Goal: Check status: Check status

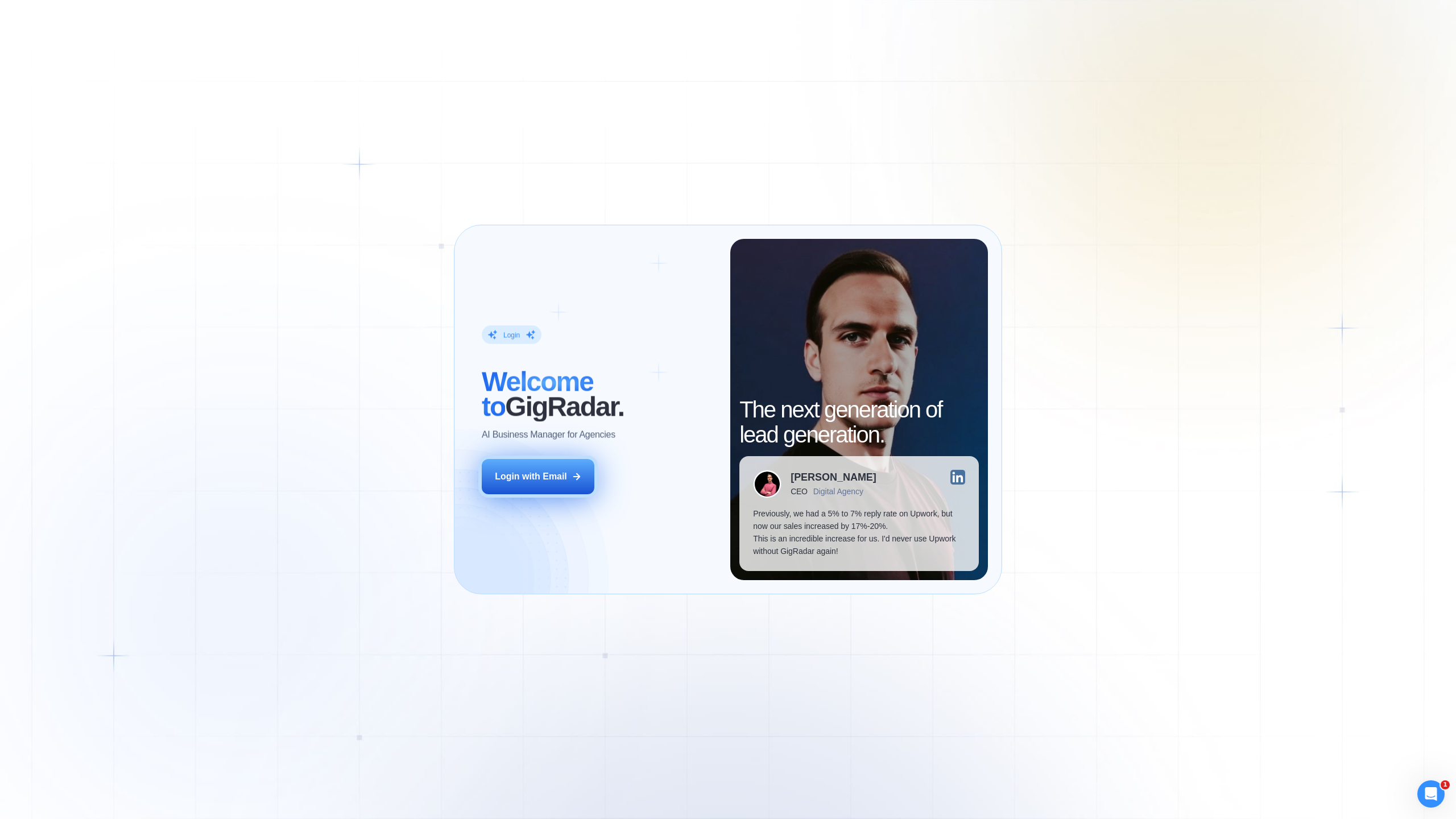
click at [514, 478] on div "Login with Email" at bounding box center [531, 477] width 72 height 13
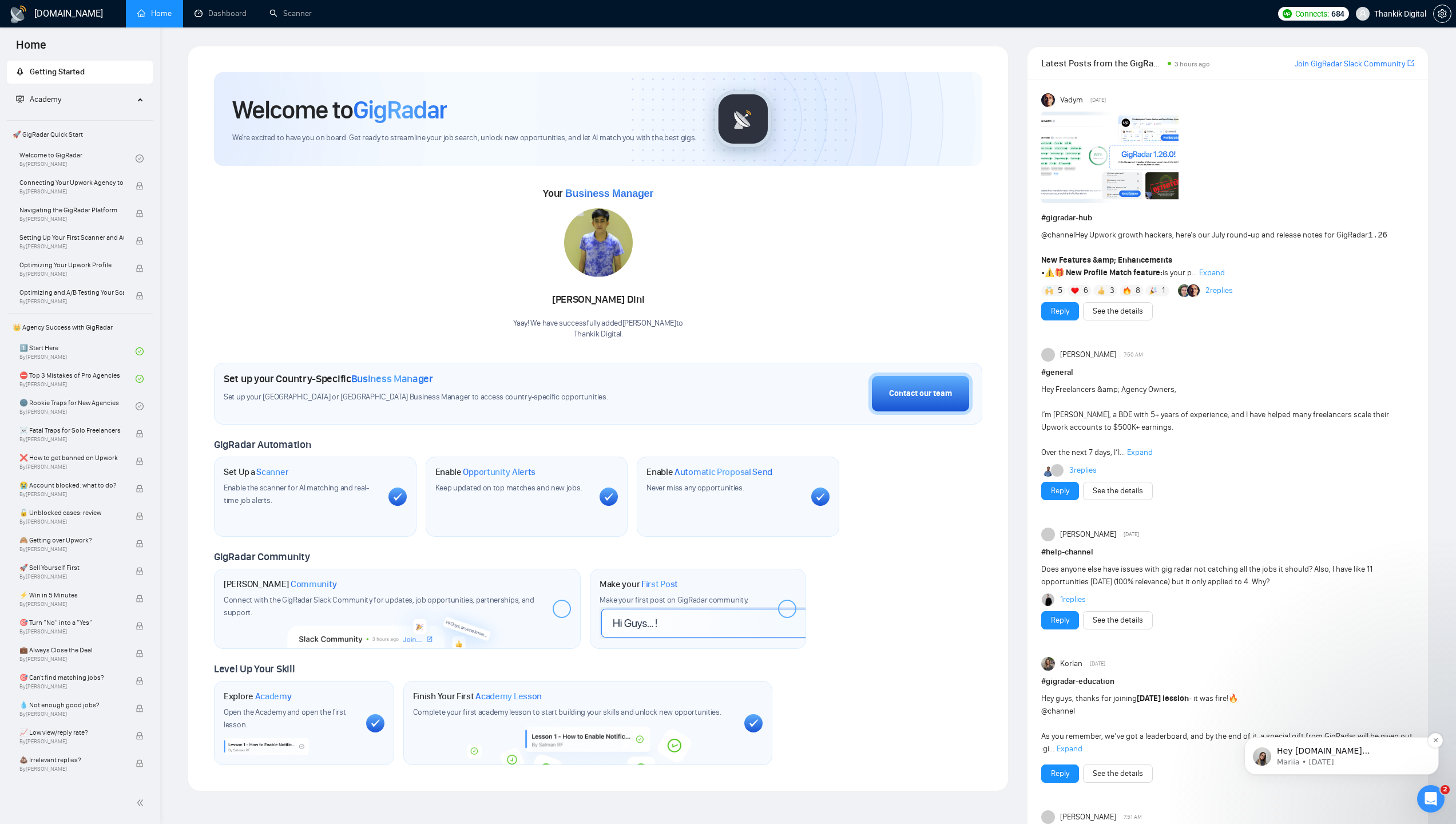
click at [1374, 757] on p "Hey thankik.agency@gmail.com, Looks like your Upwork agency Thankik Digital ran…" at bounding box center [1351, 751] width 147 height 12
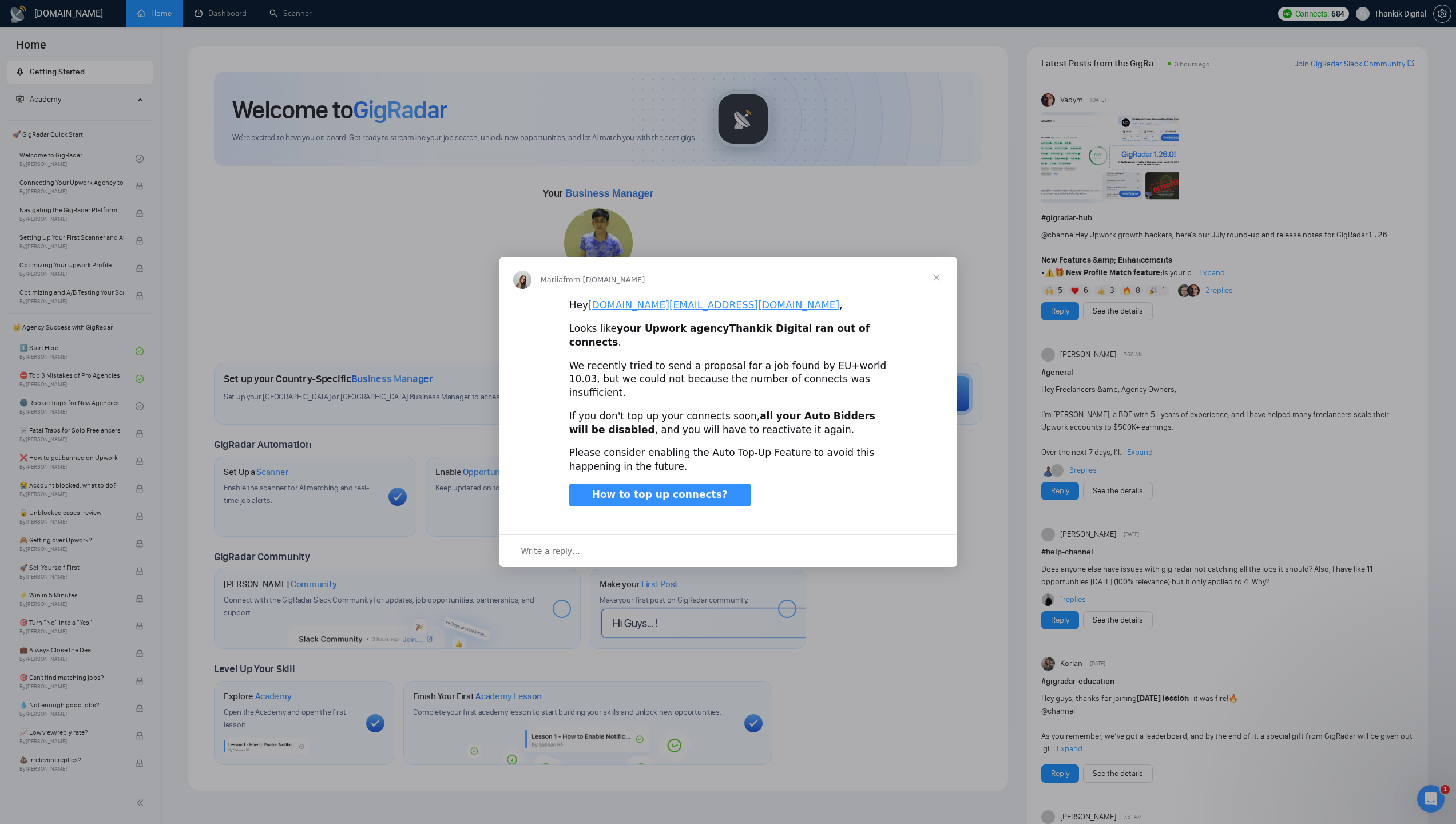
click at [938, 287] on span "Close" at bounding box center [936, 278] width 41 height 41
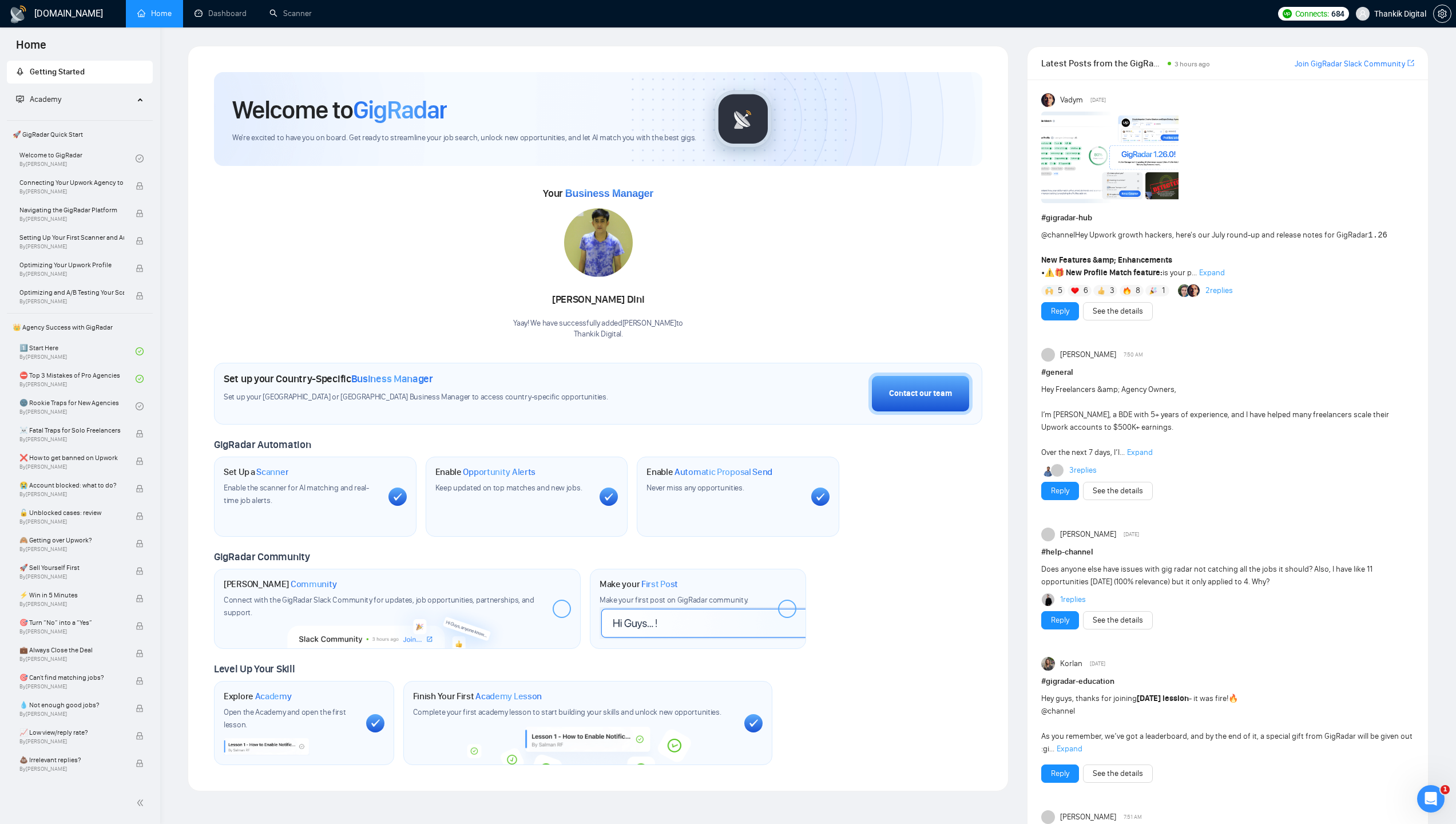
click at [1076, 158] on img at bounding box center [1110, 157] width 138 height 92
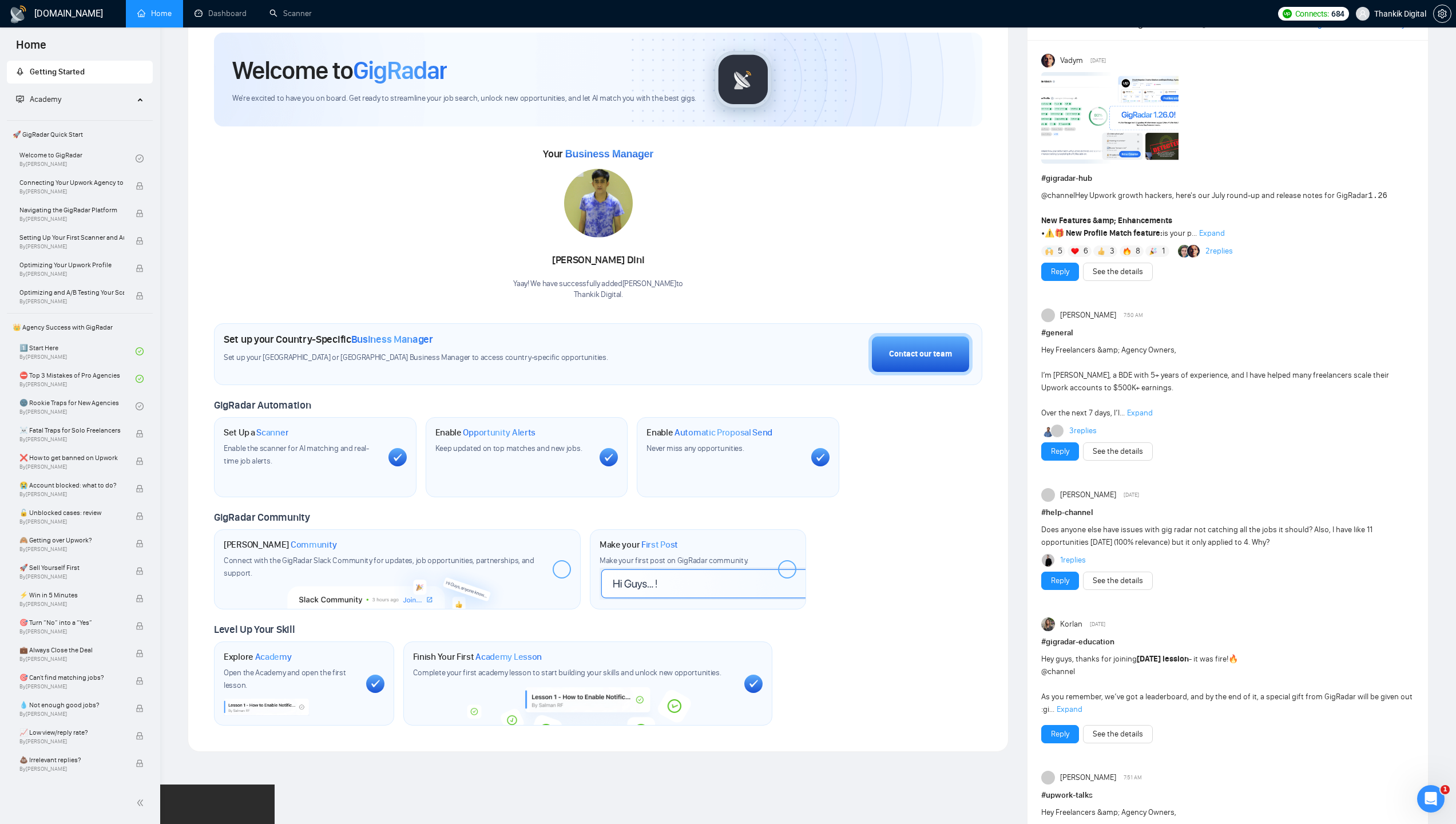
click at [1080, 561] on link "1 replies" at bounding box center [1073, 560] width 26 height 12
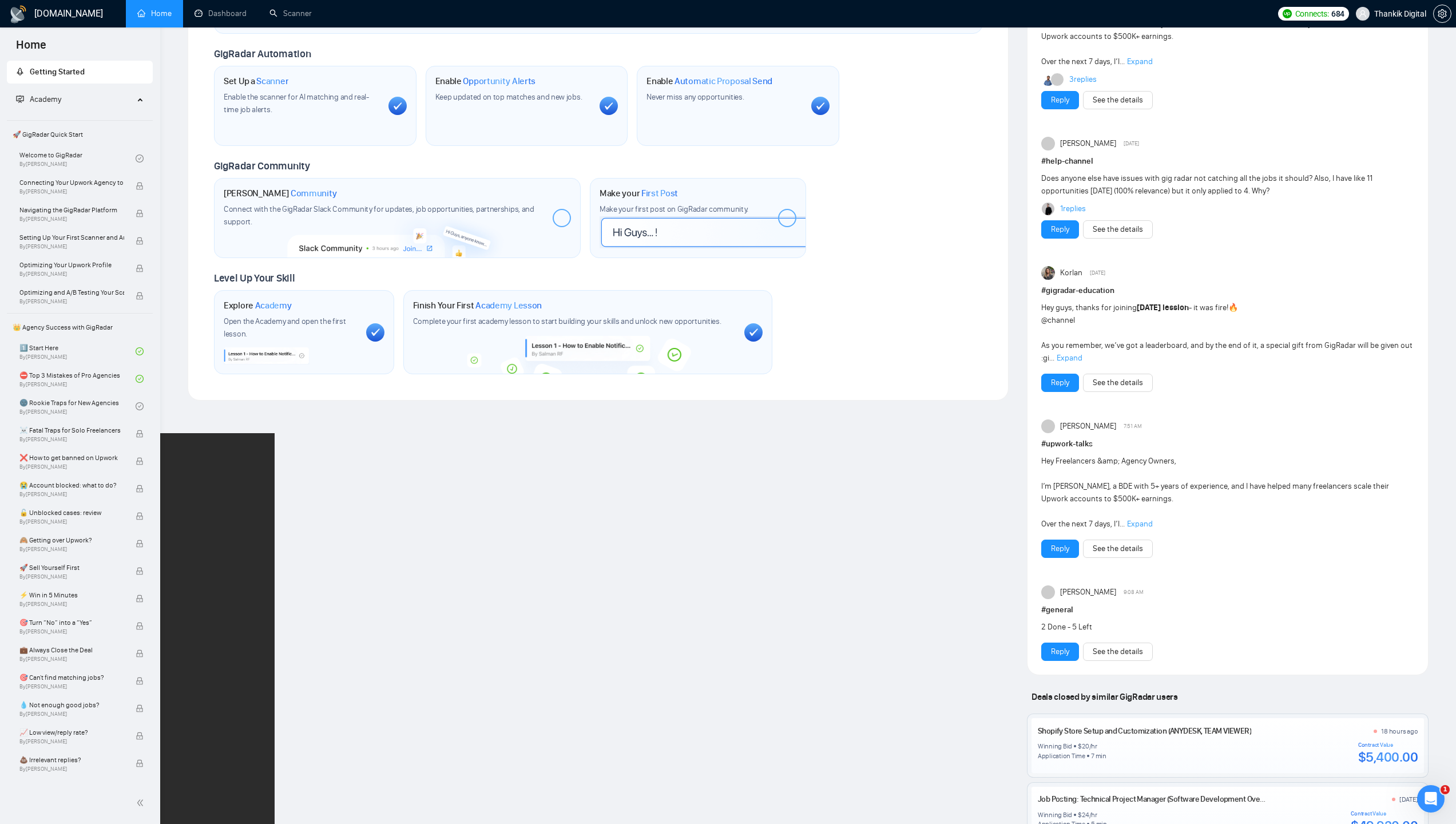
scroll to position [656, 0]
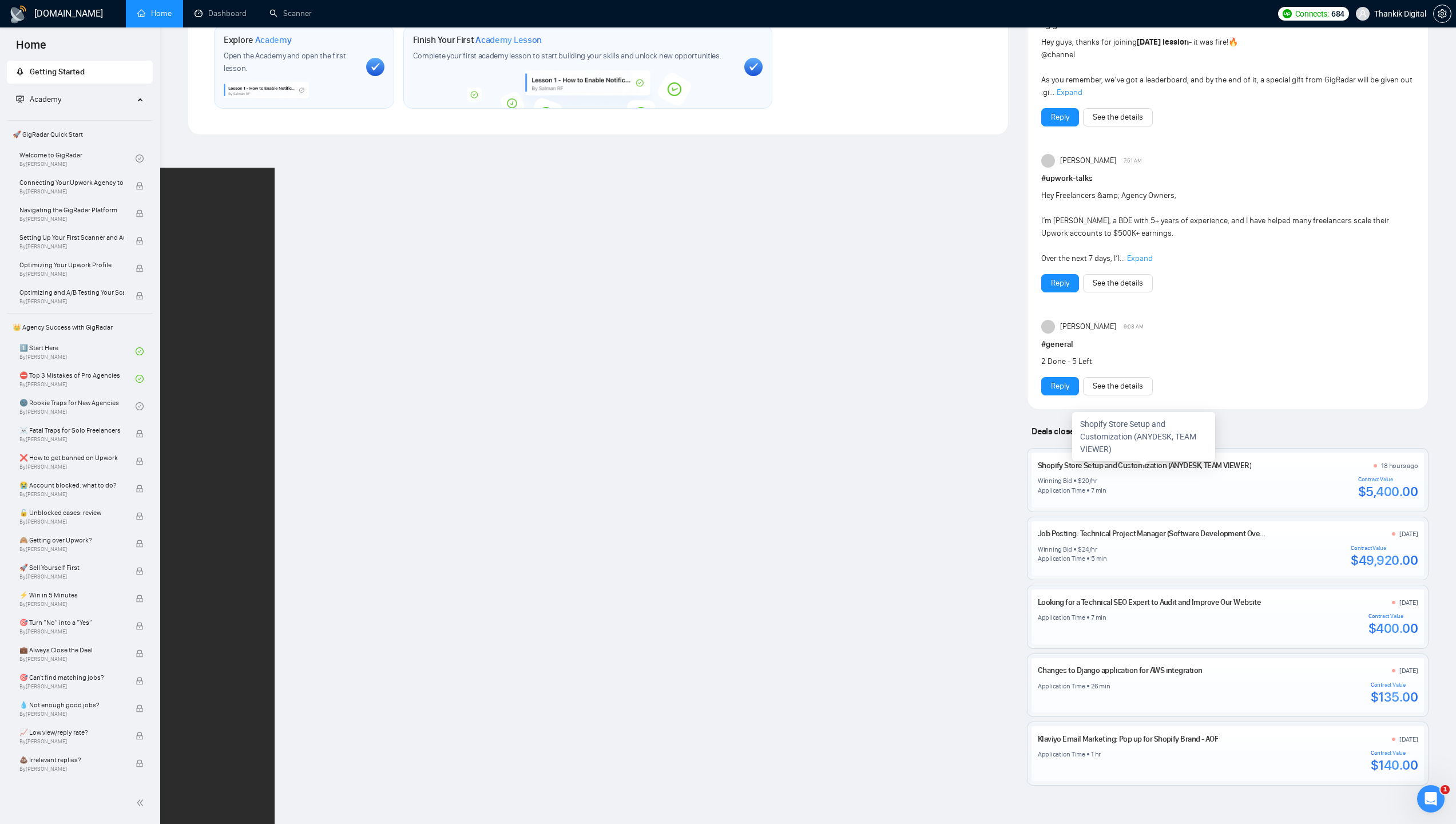
click at [1180, 464] on link "Shopify Store Setup and Customization (ANYDESK, TEAM VIEWER)" at bounding box center [1144, 465] width 214 height 10
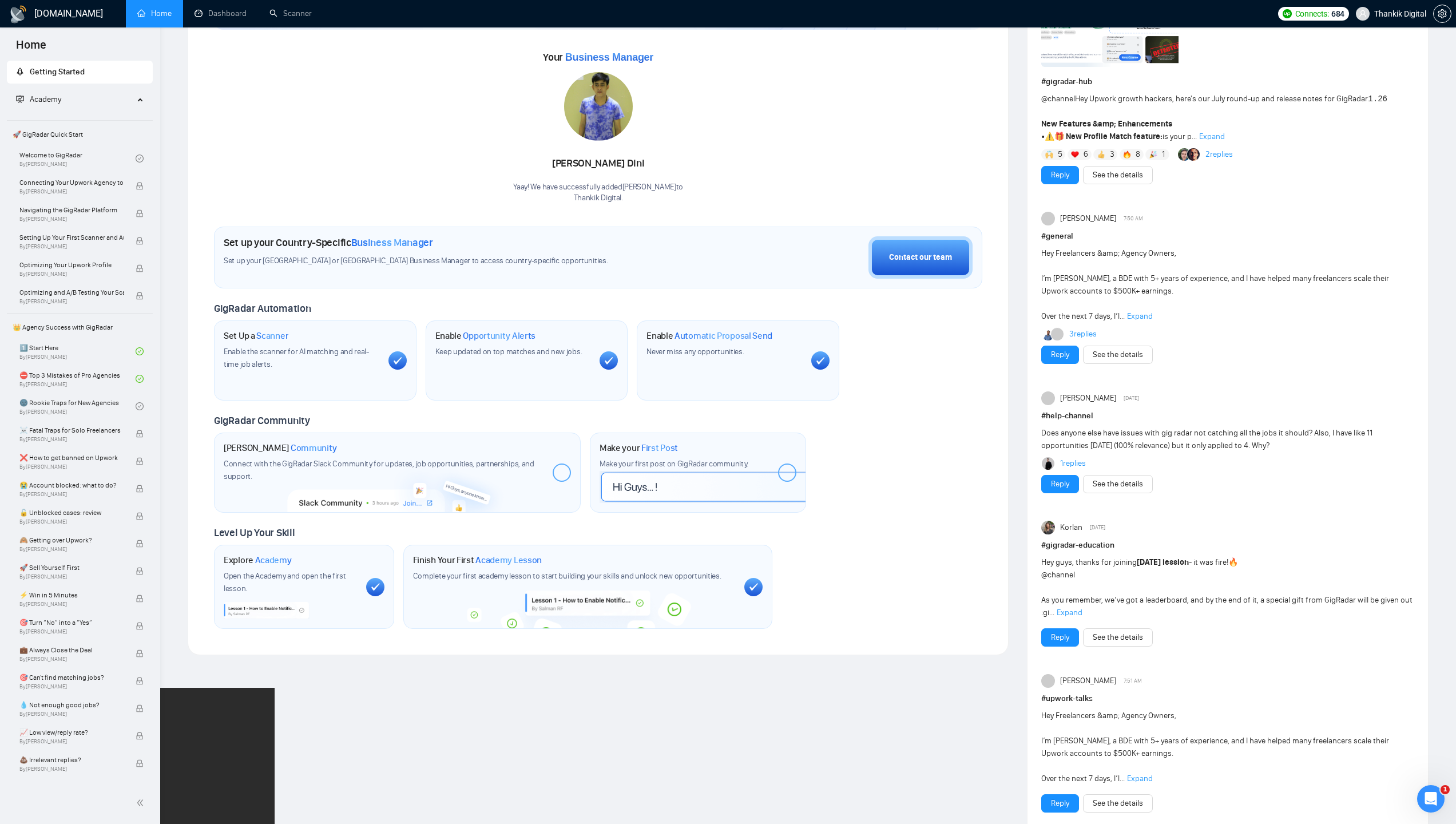
scroll to position [0, 0]
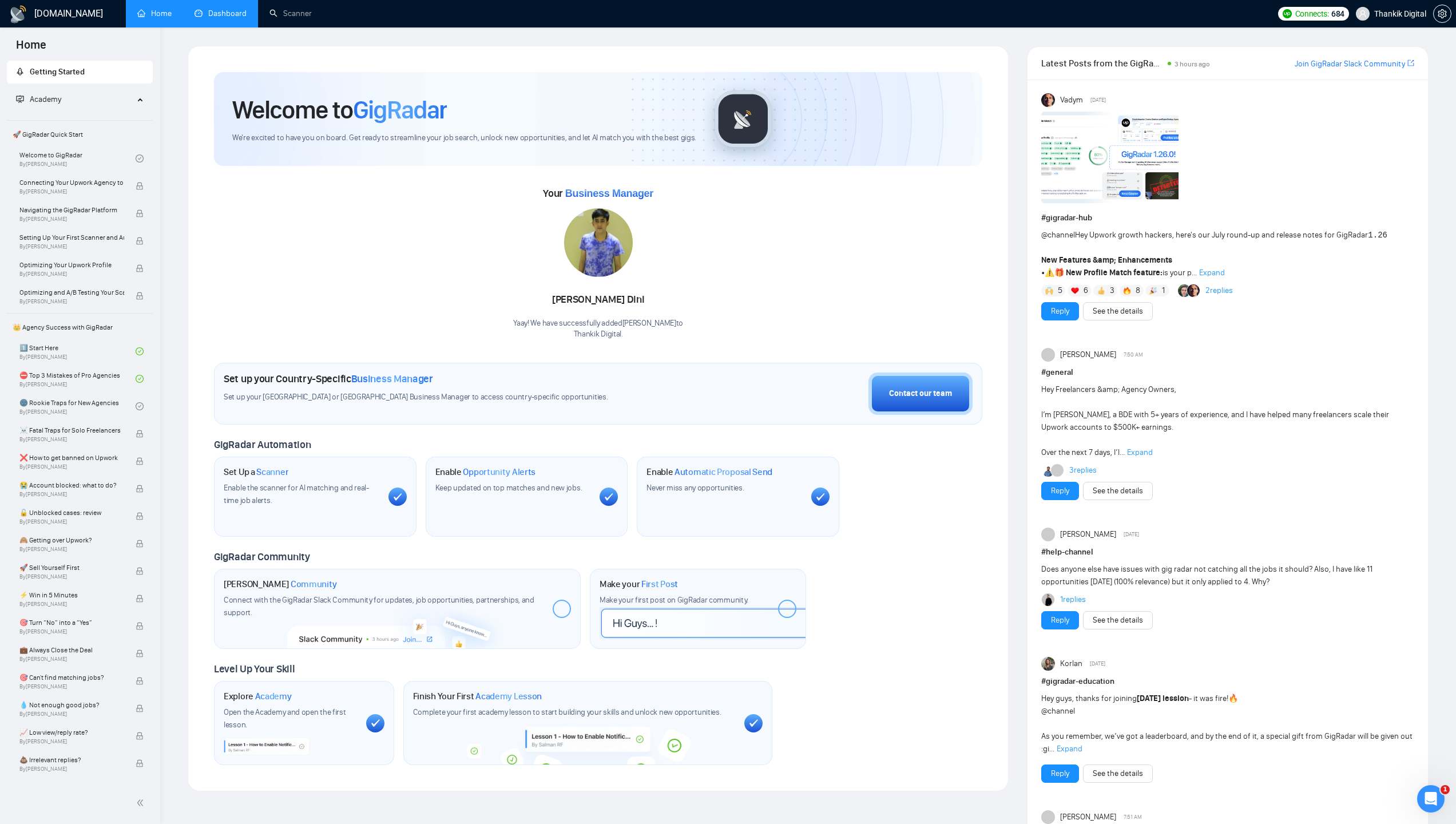
click at [232, 16] on link "Dashboard" at bounding box center [220, 13] width 52 height 10
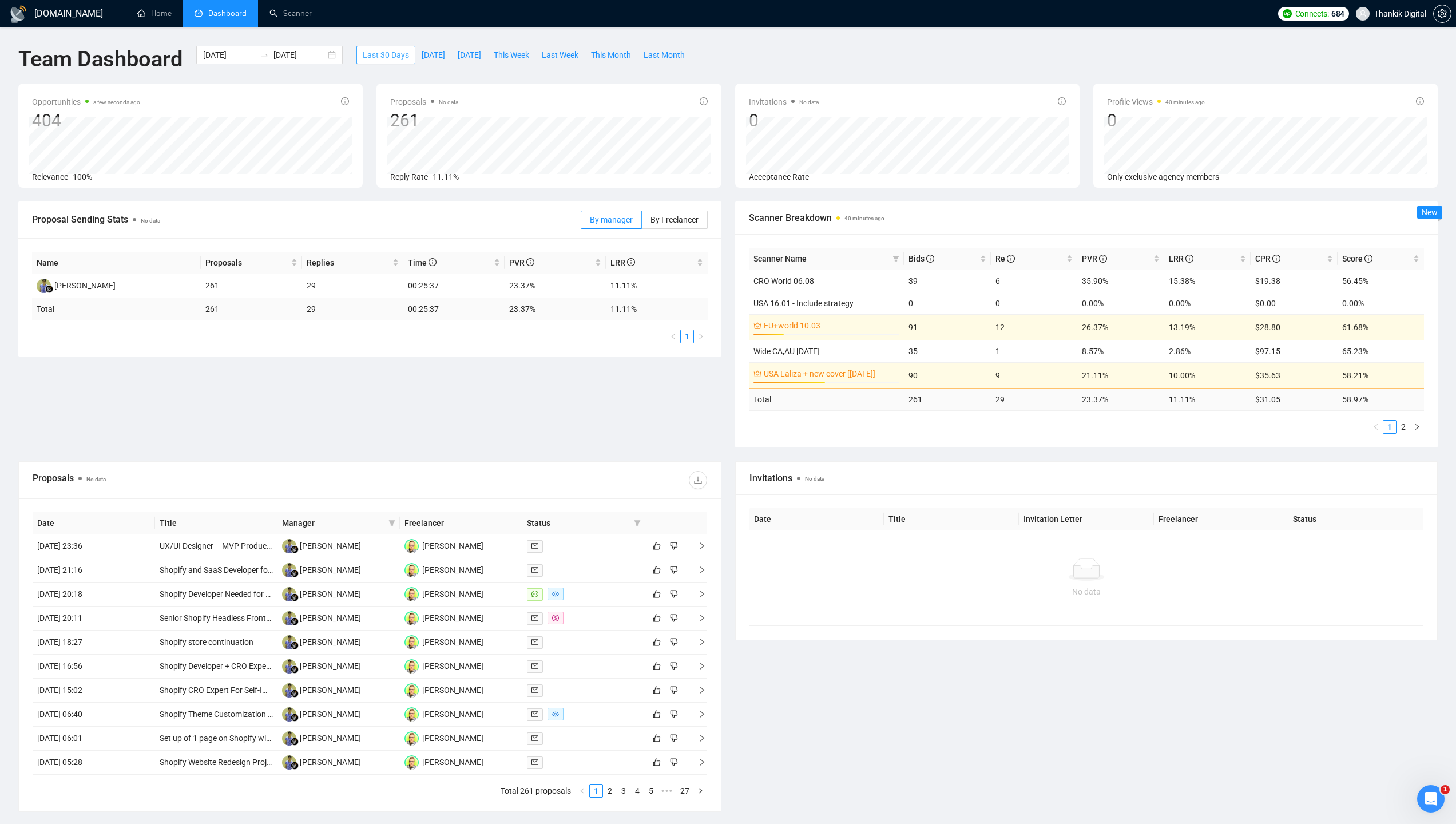
click at [403, 53] on span "Last 30 Days" at bounding box center [386, 55] width 47 height 13
click at [578, 58] on span "Last Week" at bounding box center [560, 55] width 37 height 13
type input "2025-08-11"
type input "2025-08-17"
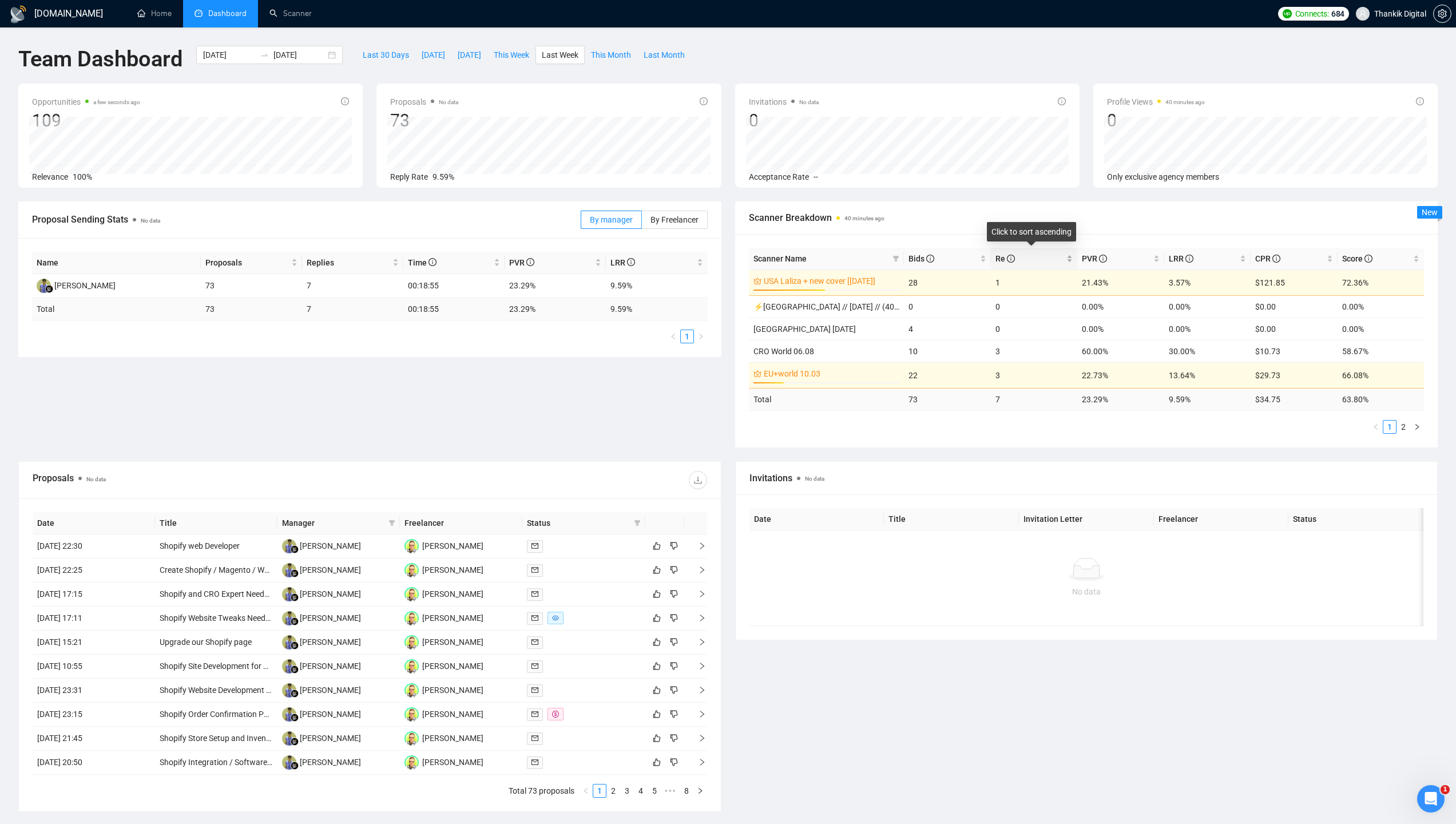
click at [1016, 256] on span "Re" at bounding box center [1030, 259] width 69 height 13
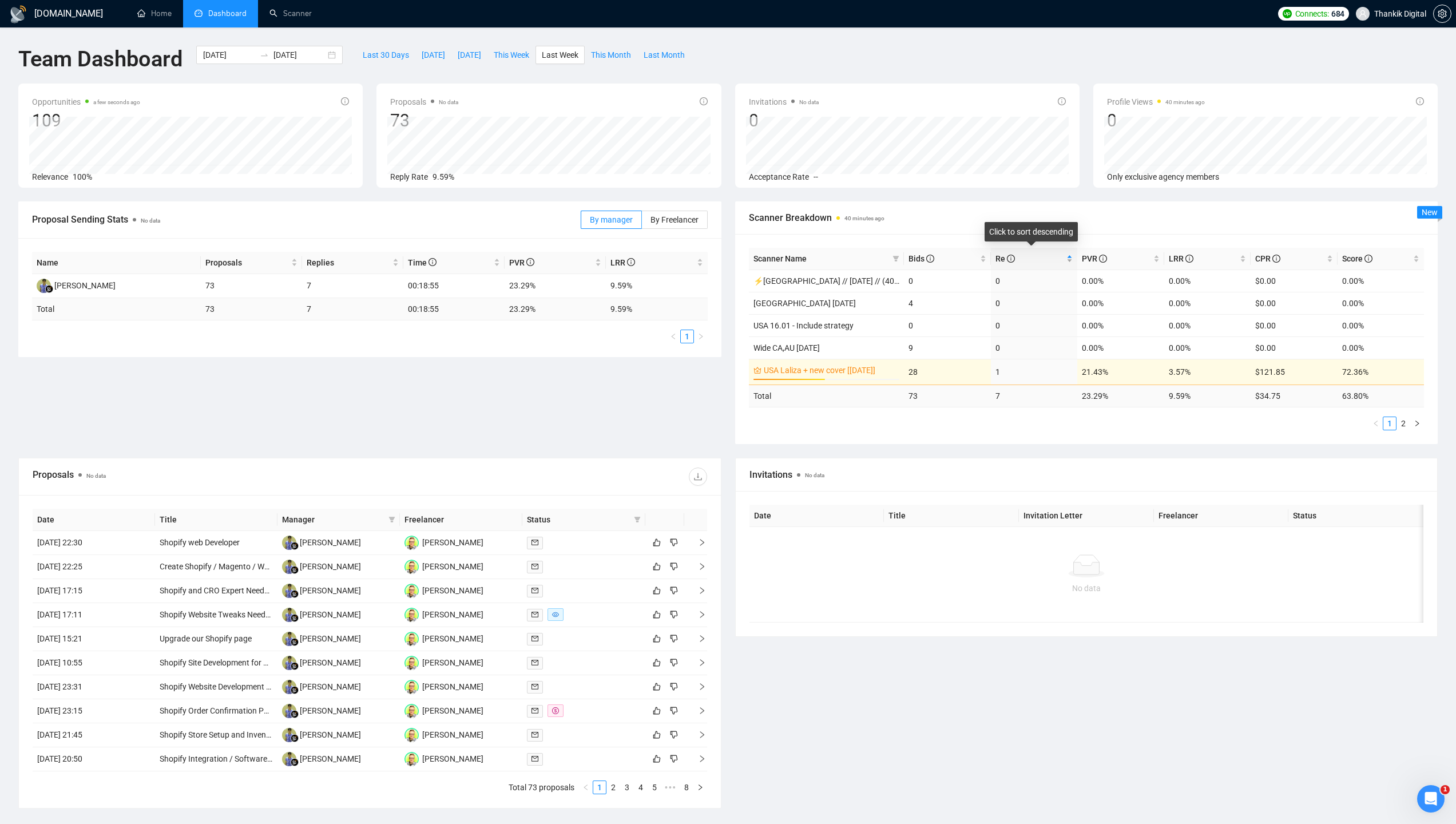
click at [1016, 256] on span "Re" at bounding box center [1030, 259] width 69 height 13
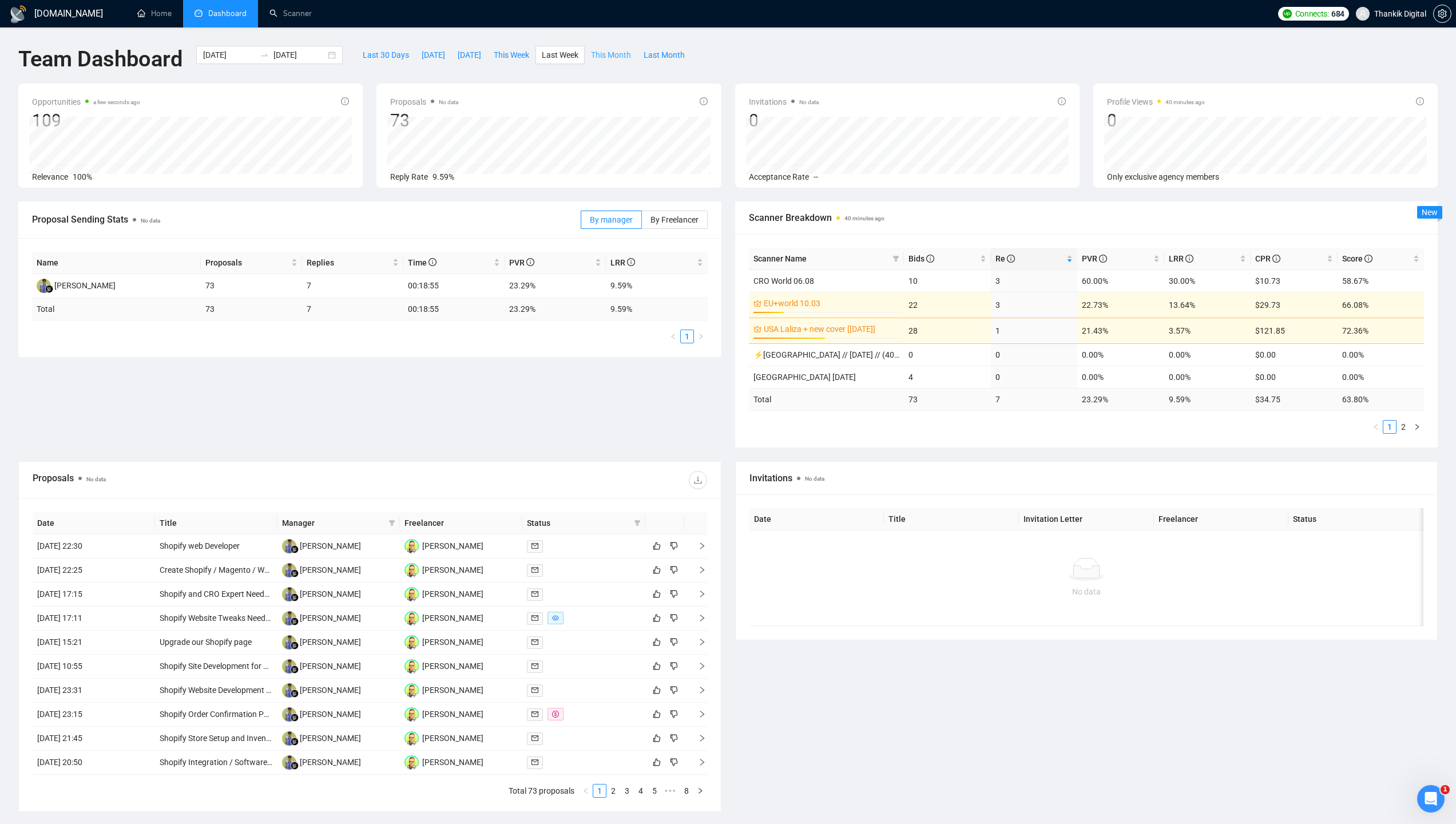
click at [611, 55] on span "This Month" at bounding box center [611, 55] width 40 height 13
type input "2025-08-01"
type input "2025-08-31"
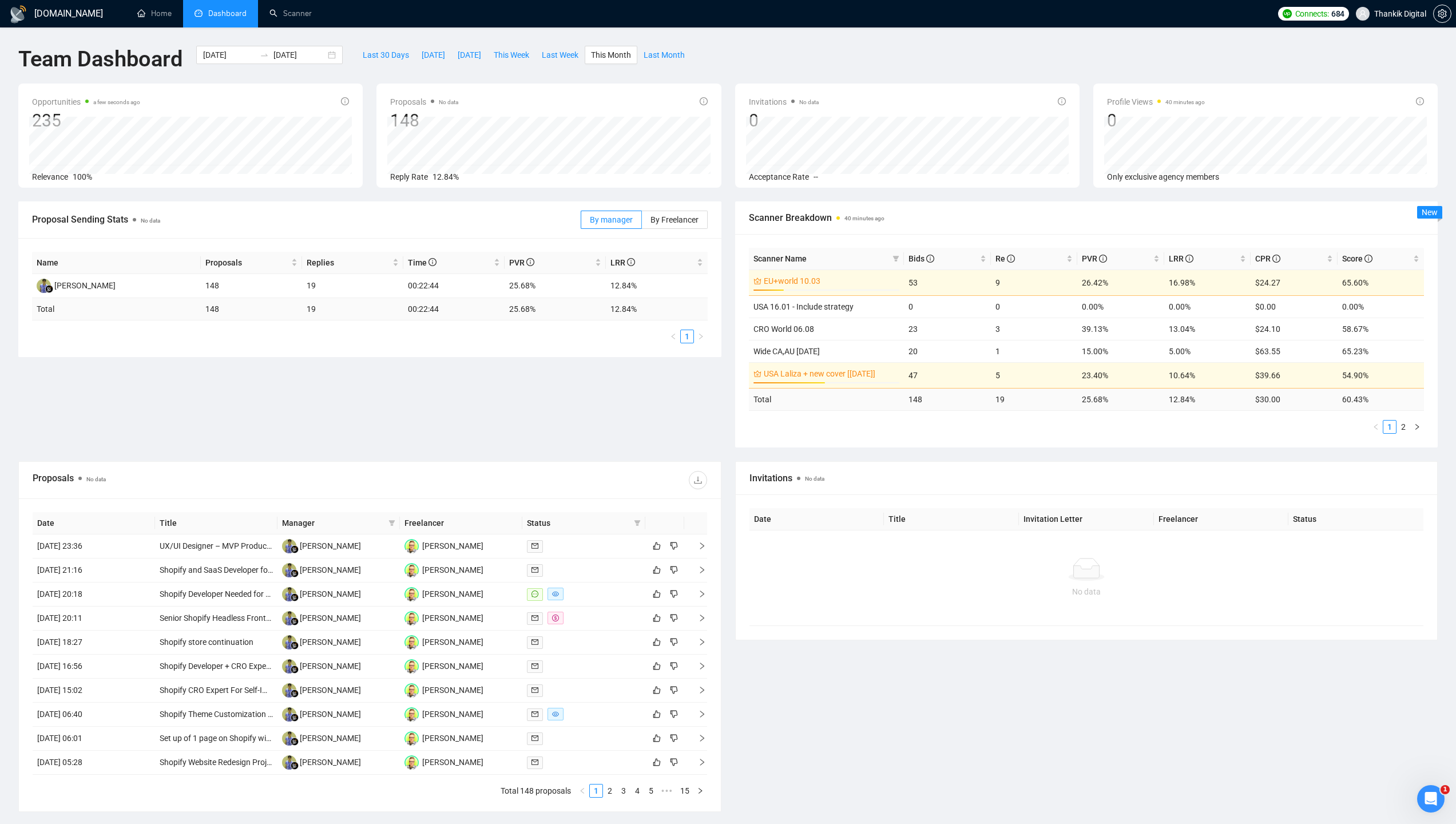
click at [783, 252] on span "Scanner Name" at bounding box center [821, 259] width 135 height 13
click at [772, 257] on span "Scanner Name" at bounding box center [780, 259] width 53 height 9
click at [921, 262] on span "Bids" at bounding box center [921, 259] width 26 height 9
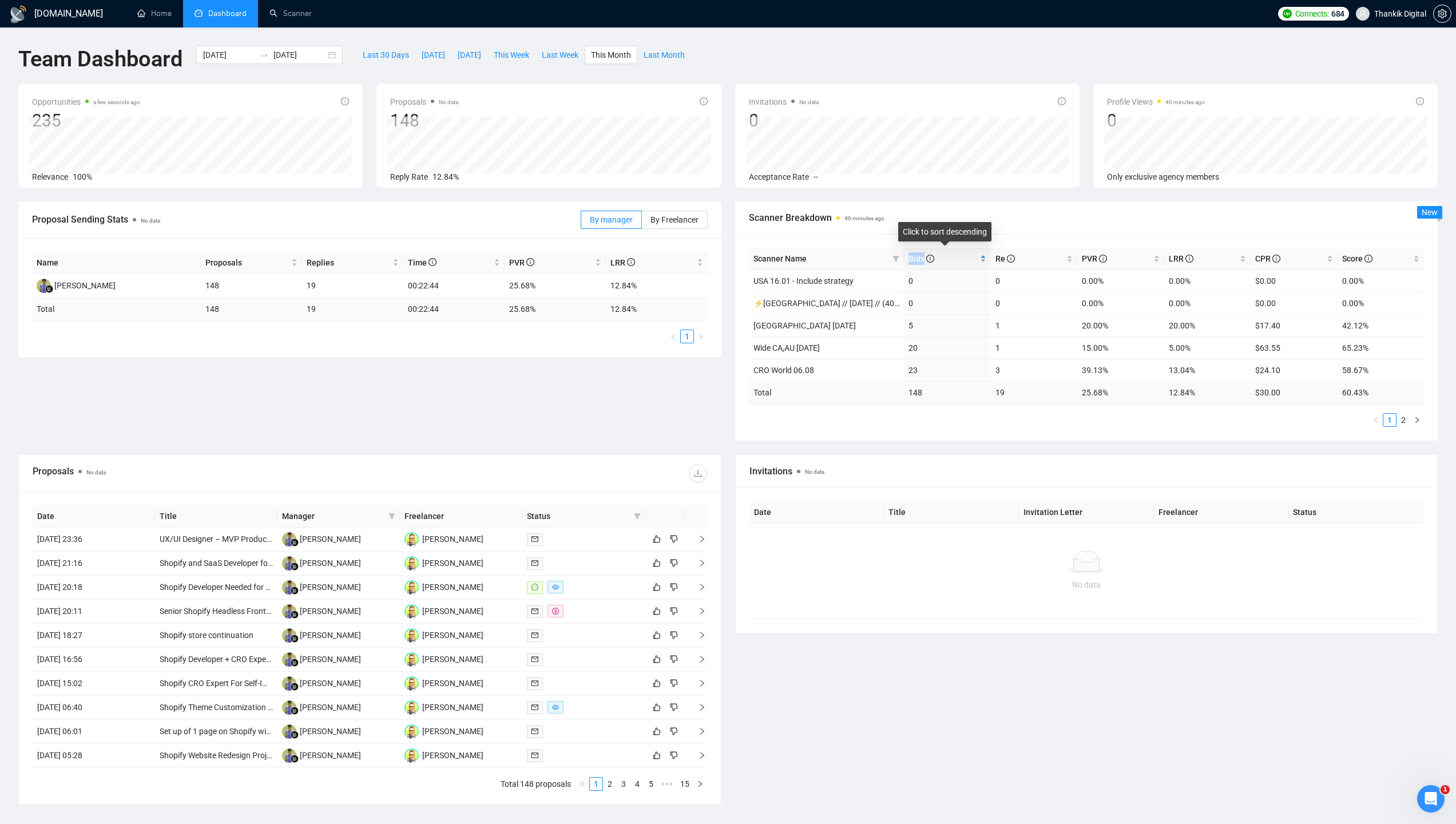
click at [921, 262] on span "Bids" at bounding box center [921, 259] width 26 height 9
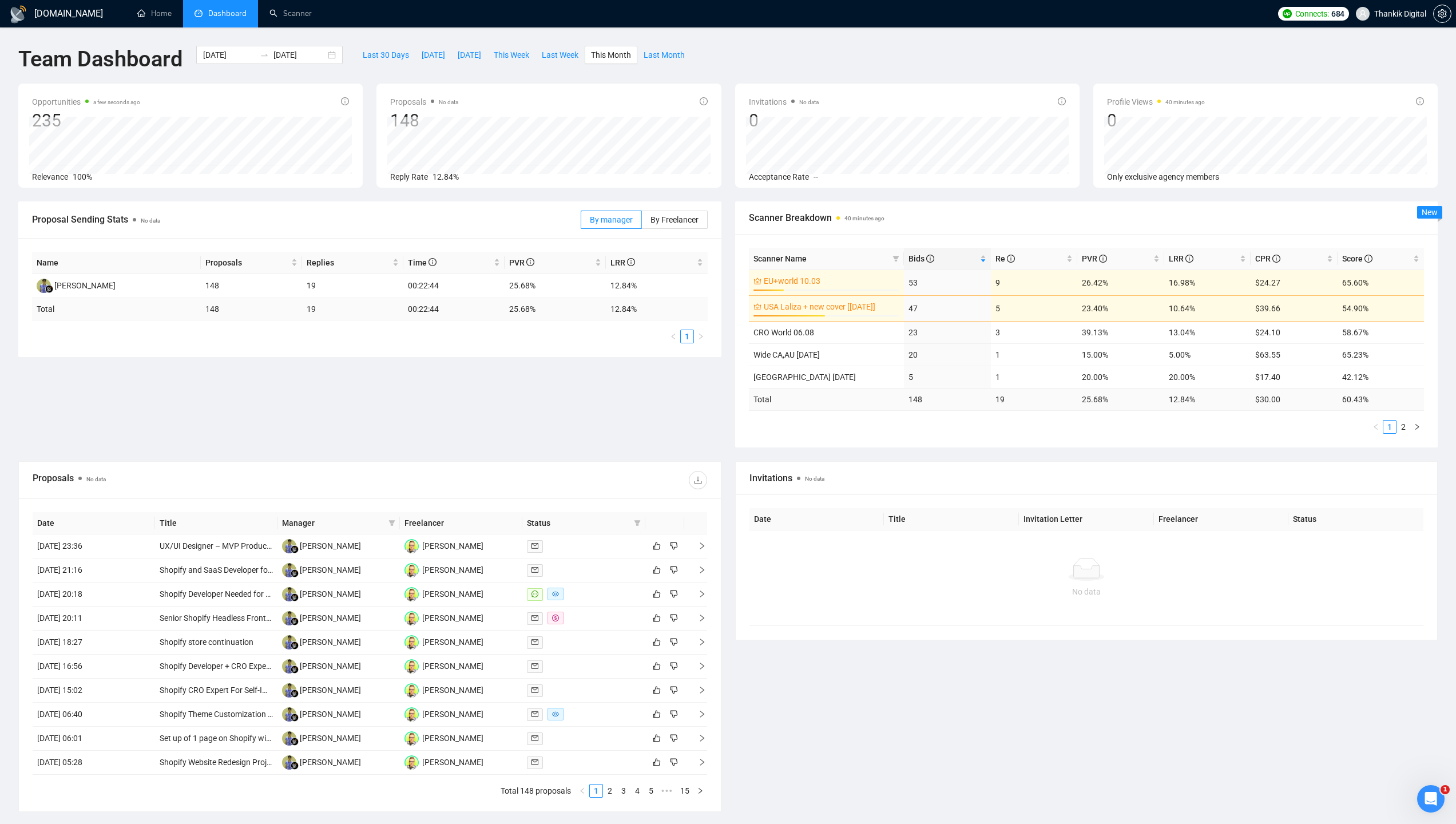
click at [691, 386] on div "Proposal Sending Stats No data By manager By Freelancer Name Proposals Replies …" at bounding box center [728, 331] width 1433 height 260
